Goal: Complete application form

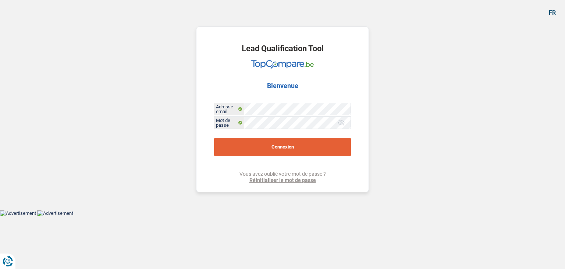
click at [283, 146] on button "Connexion" at bounding box center [282, 147] width 137 height 18
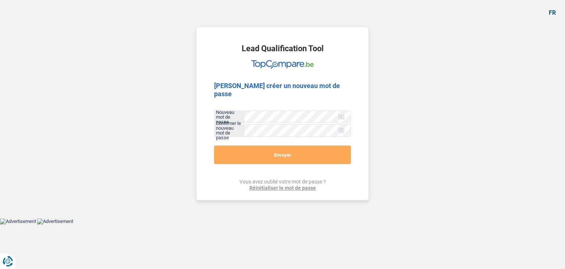
click at [516, 93] on div "fr Lead Qualification Tool [PERSON_NAME] créer un nouveau mot de passe Nouveau …" at bounding box center [282, 109] width 565 height 218
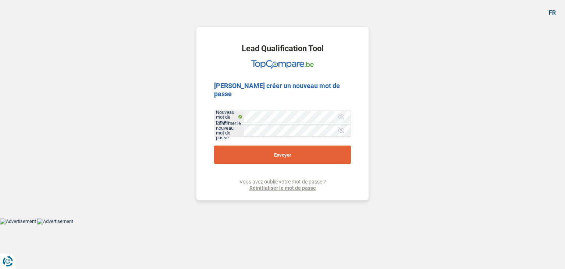
click at [296, 145] on button "Envoyer" at bounding box center [282, 154] width 137 height 18
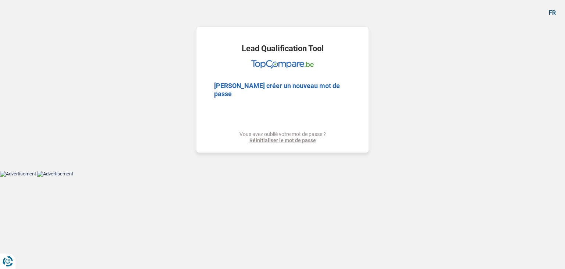
select select "48"
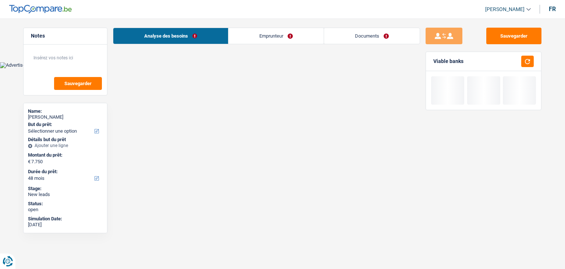
select select "48"
select select "cpasMargin"
select select "socialSecurity"
select select "liveWithParents"
select select "48"
